Goal: Task Accomplishment & Management: Use online tool/utility

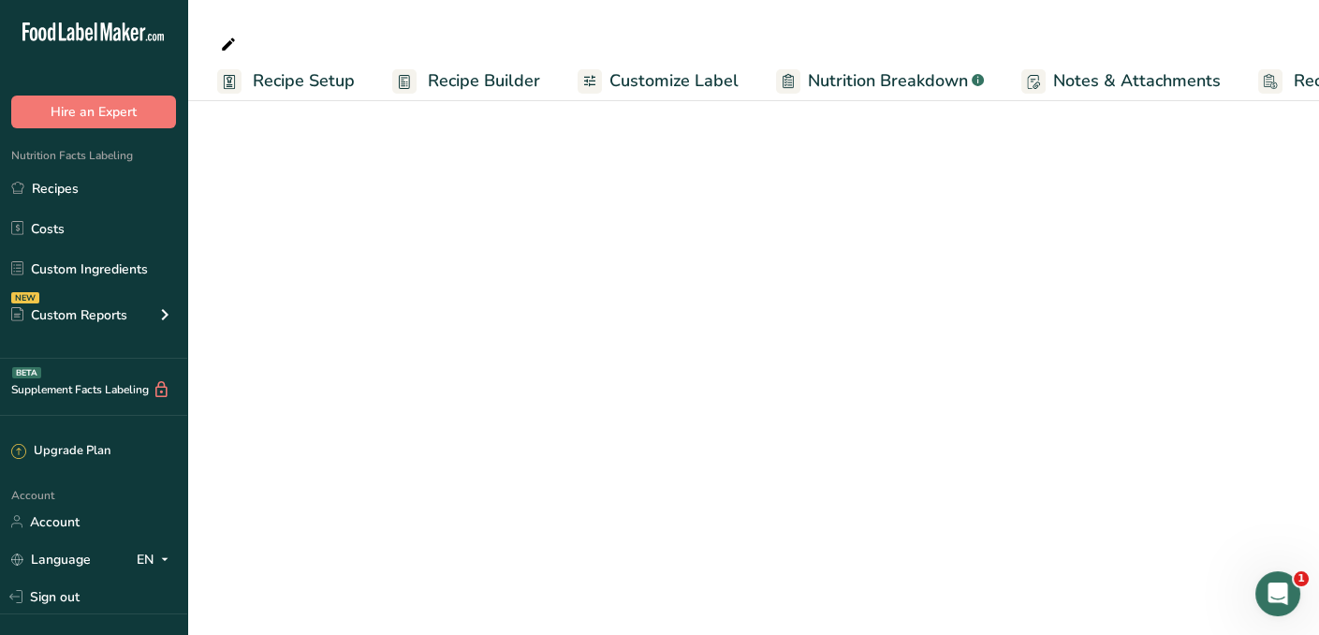
click at [655, 83] on span "Customize Label" at bounding box center [673, 80] width 129 height 25
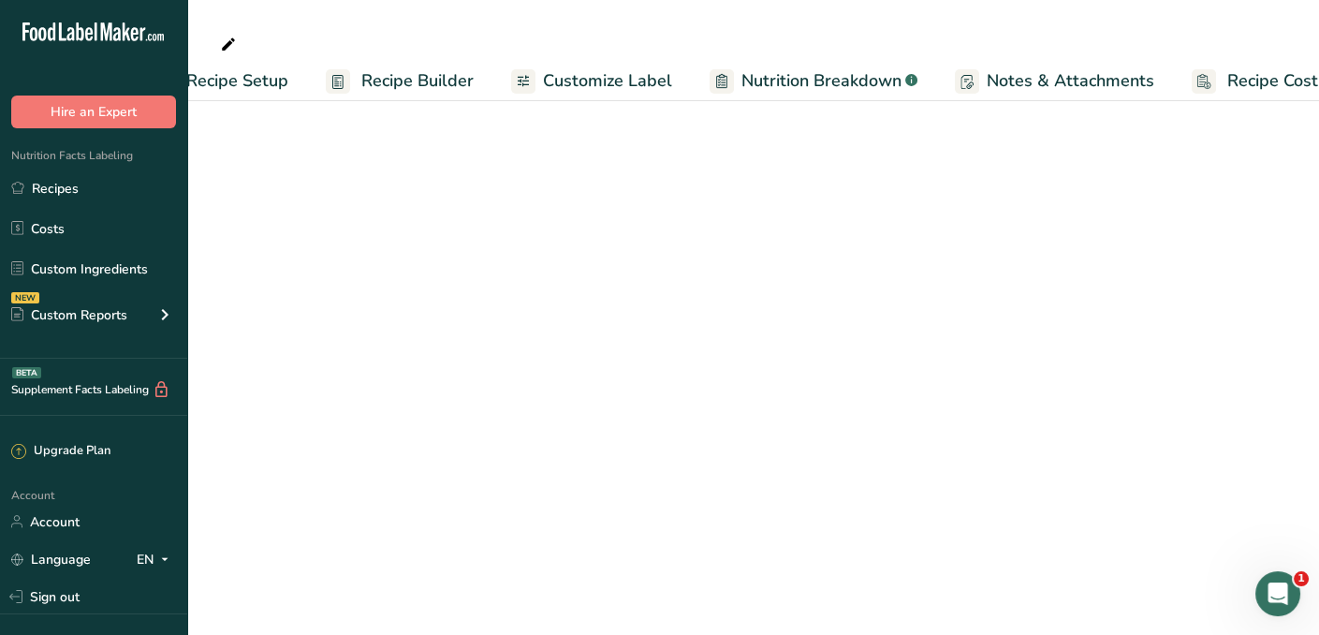
scroll to position [0, 118]
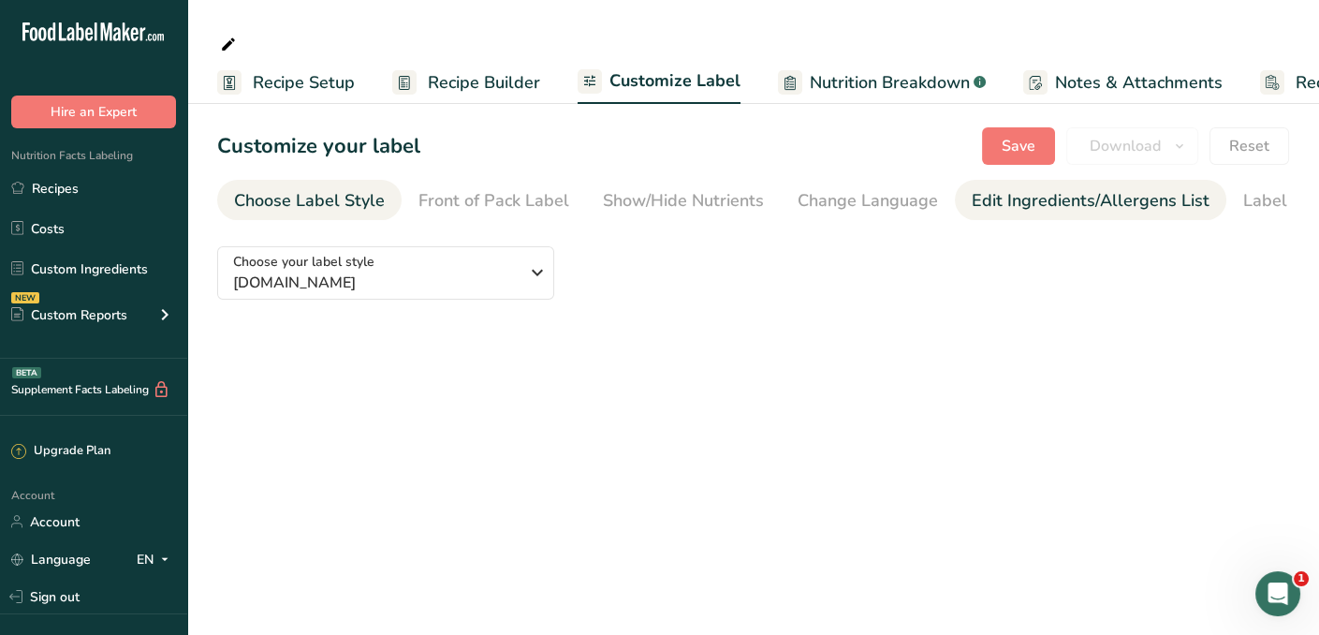
click at [1045, 202] on div "Edit Ingredients/Allergens List" at bounding box center [1090, 200] width 238 height 25
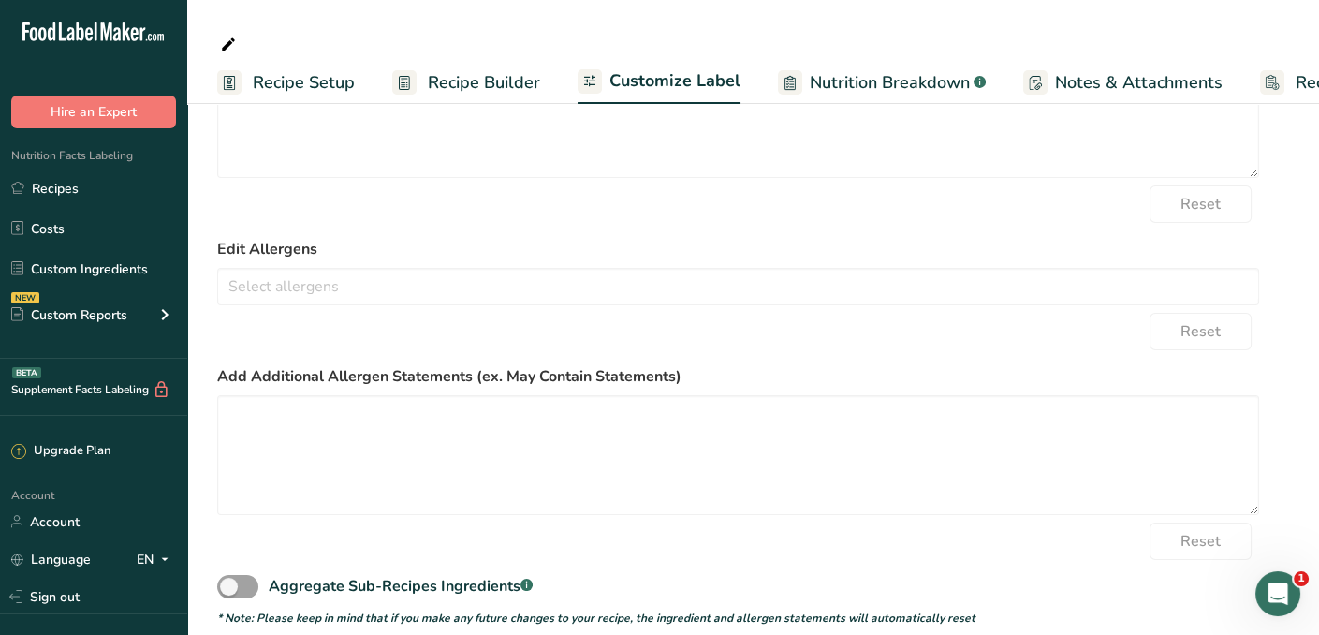
scroll to position [235, 0]
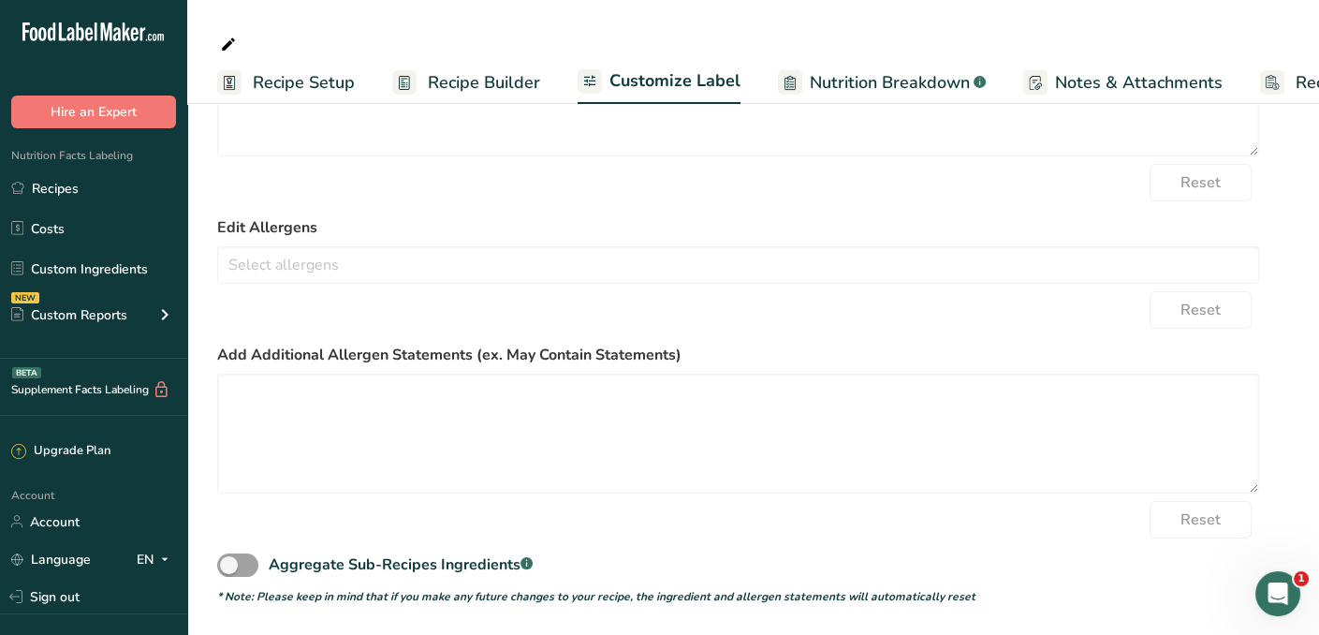
click at [1294, 503] on section "Customize your label Save Download Choose what to show on your downloaded label…" at bounding box center [752, 249] width 1131 height 769
drag, startPoint x: 1178, startPoint y: 119, endPoint x: 1276, endPoint y: 125, distance: 97.5
click at [1276, 125] on div "Choose your label style [DOMAIN_NAME] USA (FDA) Standard FDA label Tabular FDA …" at bounding box center [753, 302] width 1072 height 606
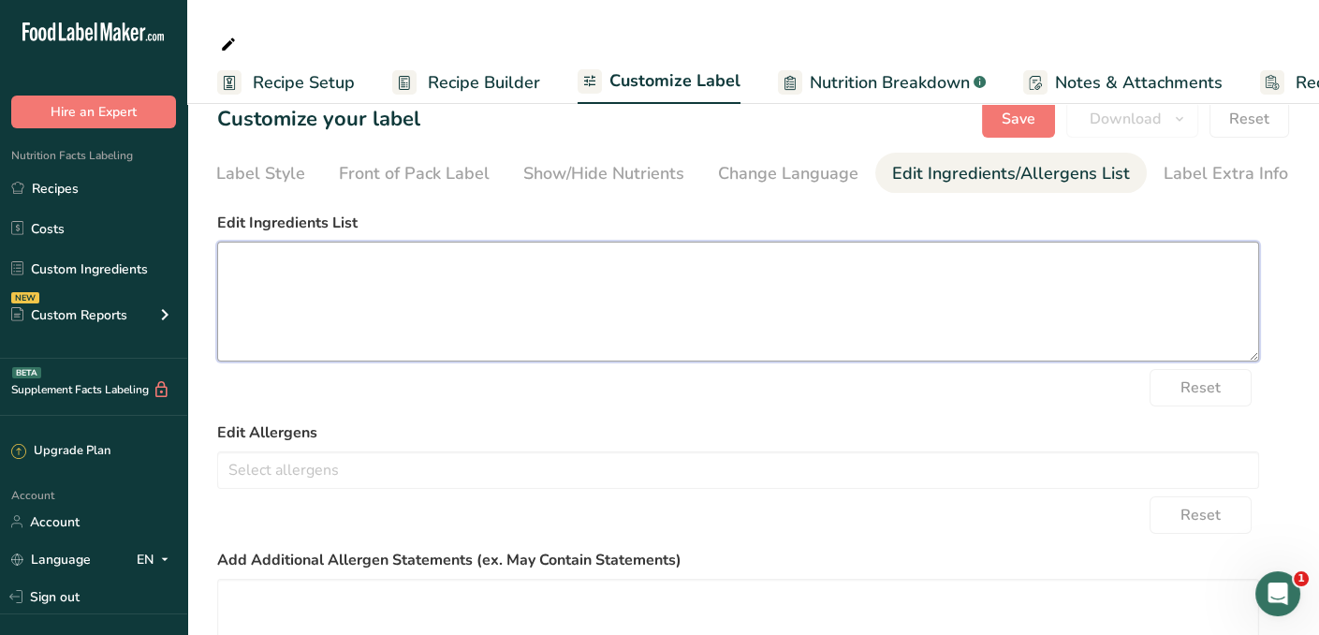
scroll to position [0, 0]
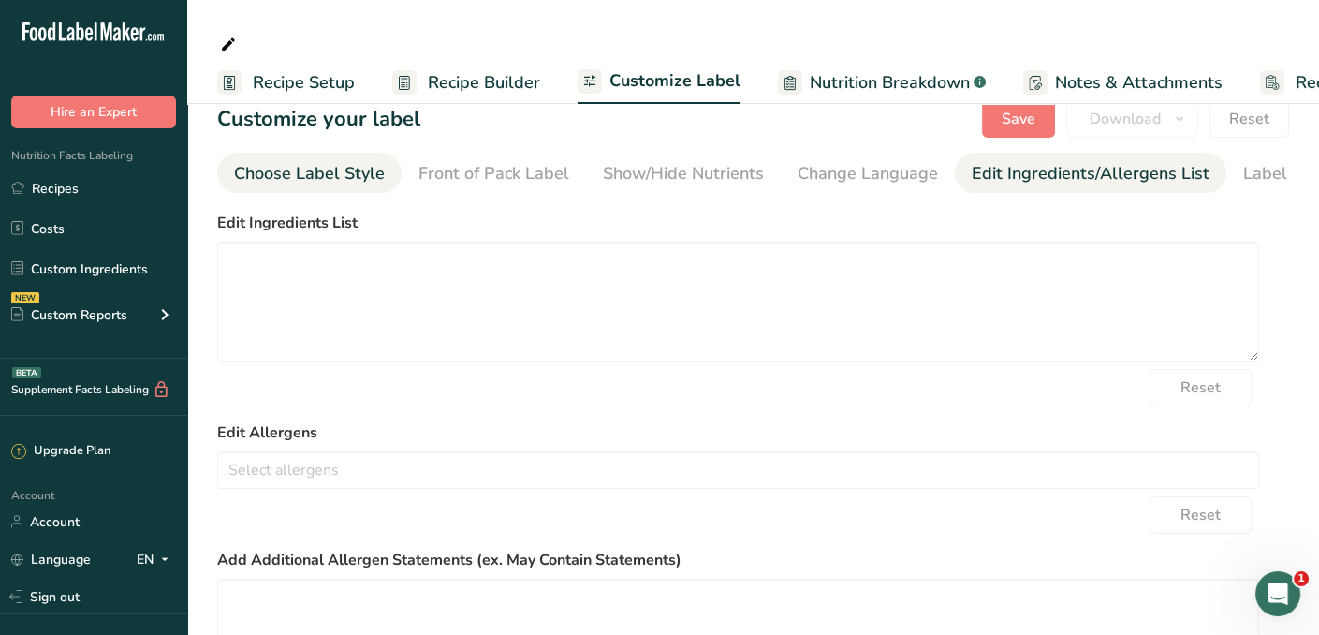
click at [301, 181] on div "Choose Label Style" at bounding box center [309, 173] width 151 height 25
